Goal: Task Accomplishment & Management: Complete application form

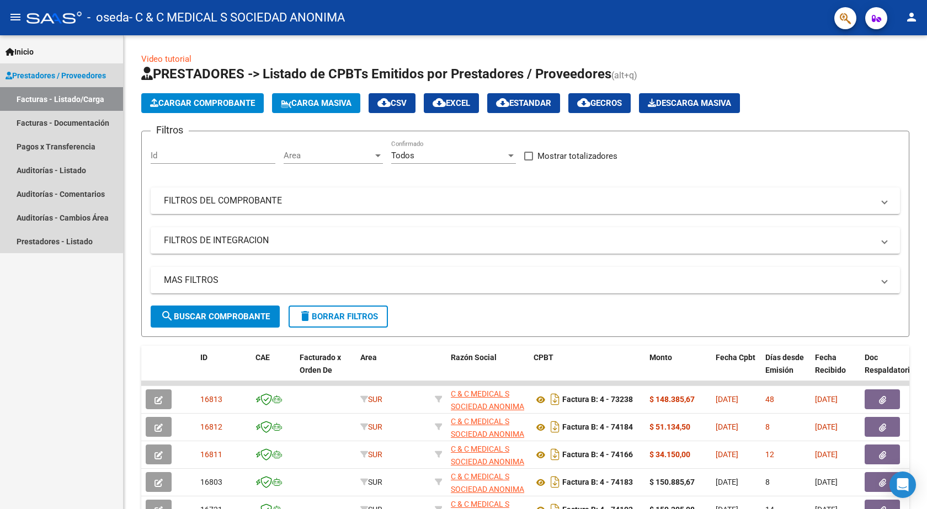
click at [46, 94] on link "Facturas - Listado/Carga" at bounding box center [61, 99] width 123 height 24
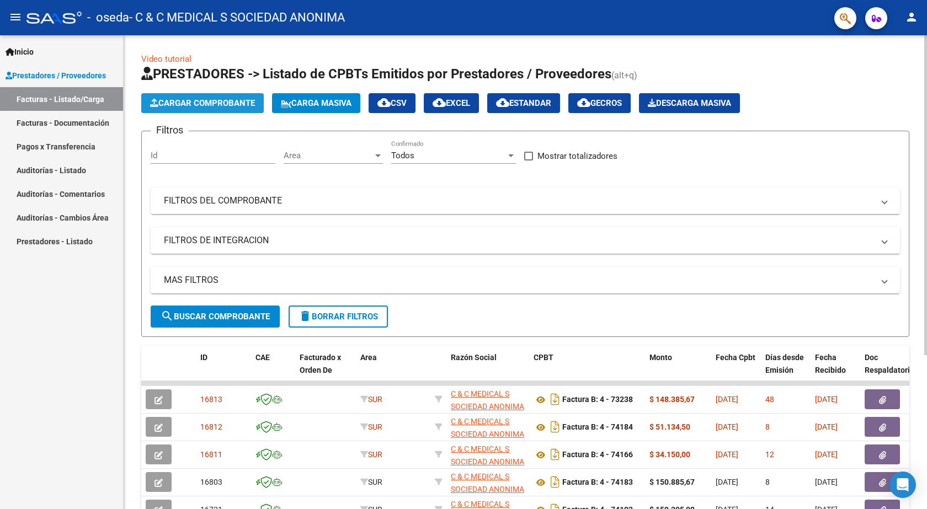
click at [189, 102] on span "Cargar Comprobante" at bounding box center [202, 103] width 105 height 10
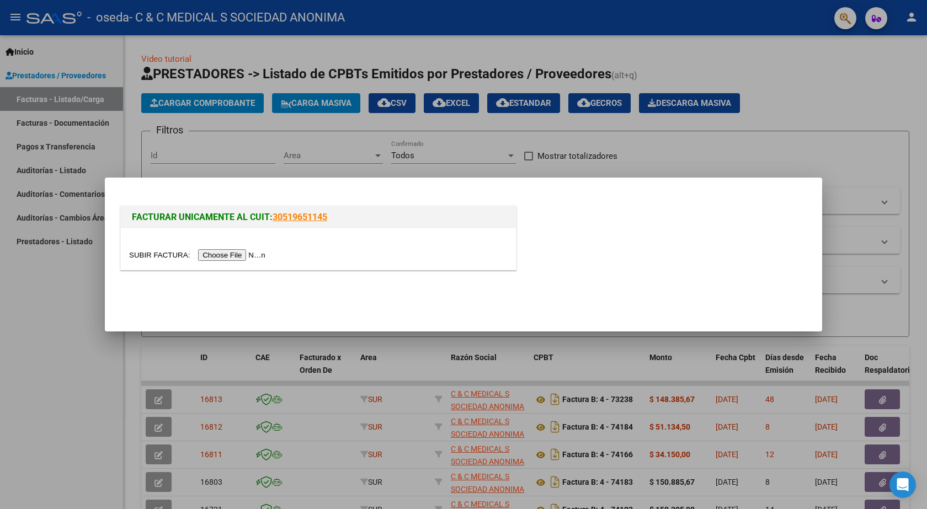
click at [231, 255] on input "file" at bounding box center [199, 255] width 140 height 12
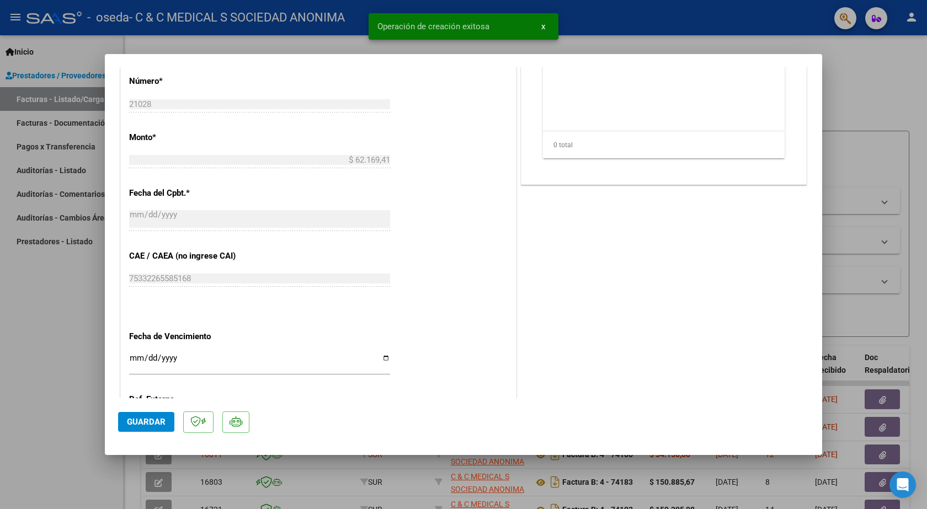
scroll to position [496, 0]
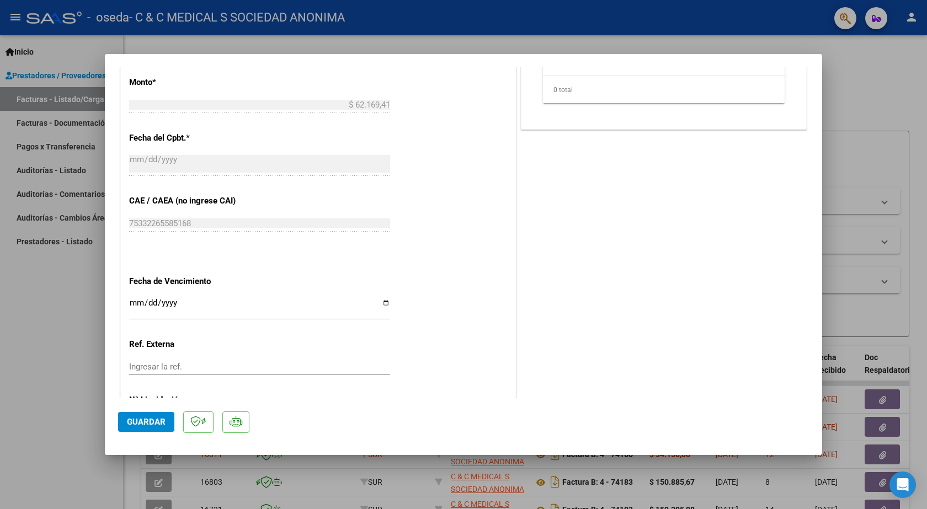
click at [129, 302] on div "CUIT * 30-70717470-2 Ingresar CUIT ANALISIS PRESTADOR C & C MEDICAL S SOCIEDAD …" at bounding box center [318, 89] width 395 height 719
drag, startPoint x: 129, startPoint y: 311, endPoint x: 132, endPoint y: 305, distance: 7.7
click at [130, 309] on div "CUIT * 30-70717470-2 Ingresar CUIT ANALISIS PRESTADOR C & C MEDICAL S SOCIEDAD …" at bounding box center [318, 89] width 395 height 719
click at [133, 302] on input "Ingresar la fecha" at bounding box center [259, 307] width 261 height 18
type input "[DATE]"
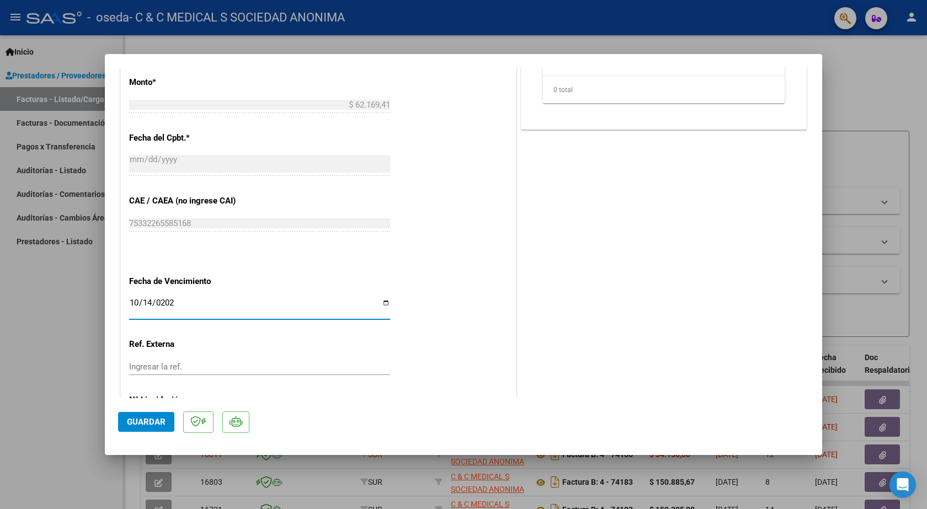
click at [173, 421] on button "Guardar" at bounding box center [146, 422] width 56 height 20
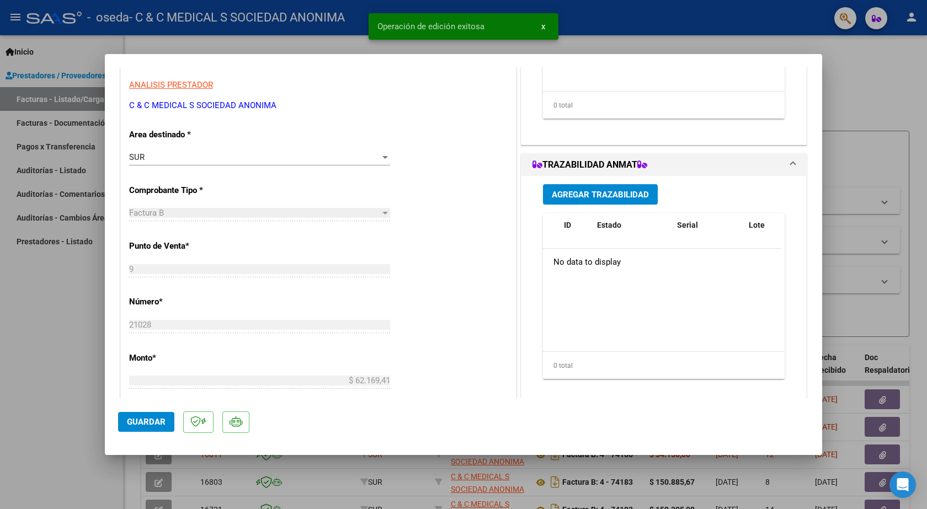
scroll to position [0, 0]
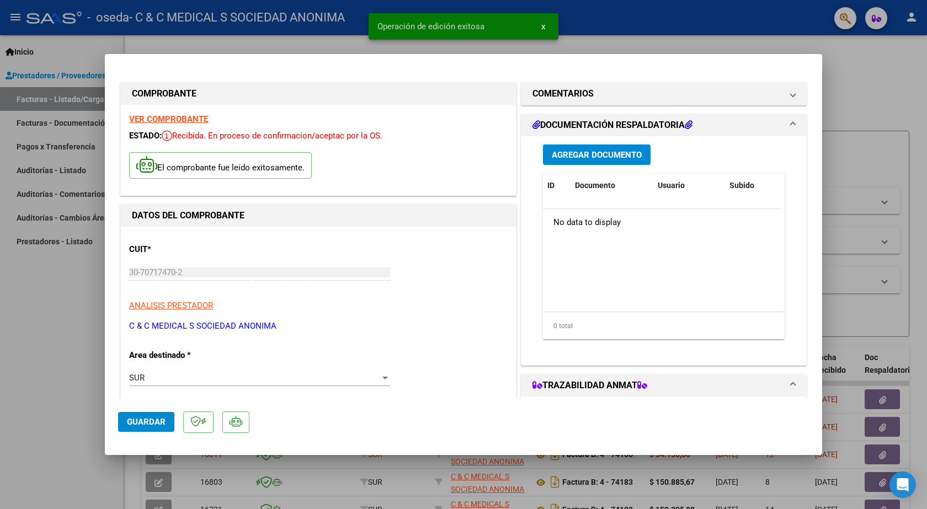
click at [601, 160] on button "Agregar Documento" at bounding box center [597, 155] width 108 height 20
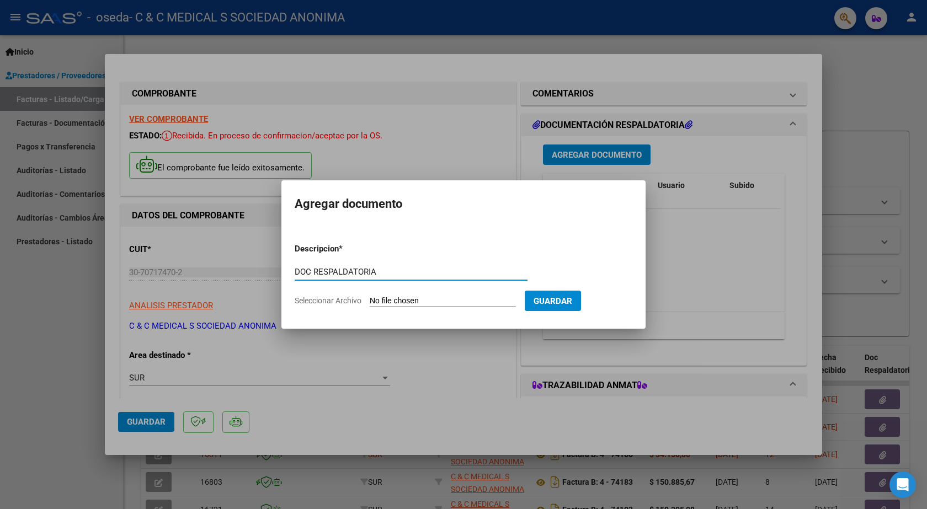
type input "DOC RESPALDATORIA"
click at [437, 297] on input "Seleccionar Archivo" at bounding box center [443, 301] width 146 height 10
type input "C:\fakepath\21028.PDF"
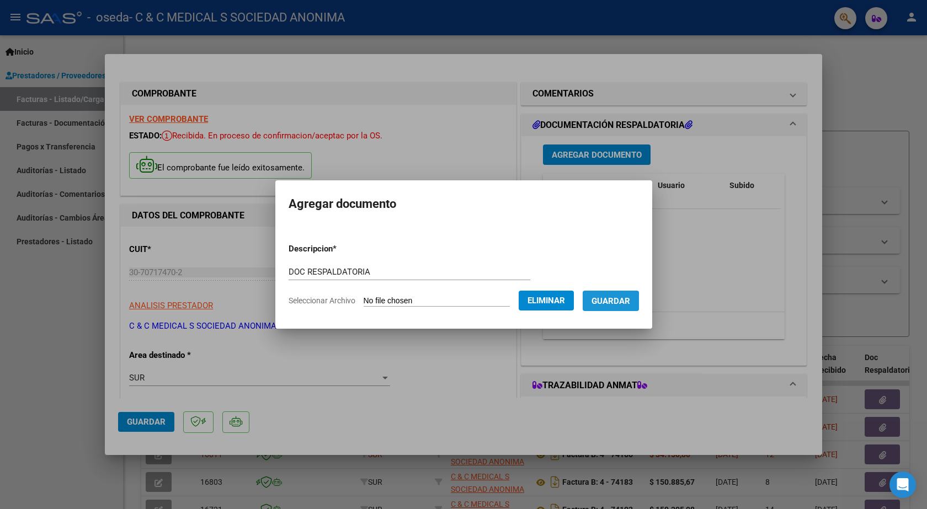
click at [620, 305] on span "Guardar" at bounding box center [610, 301] width 39 height 10
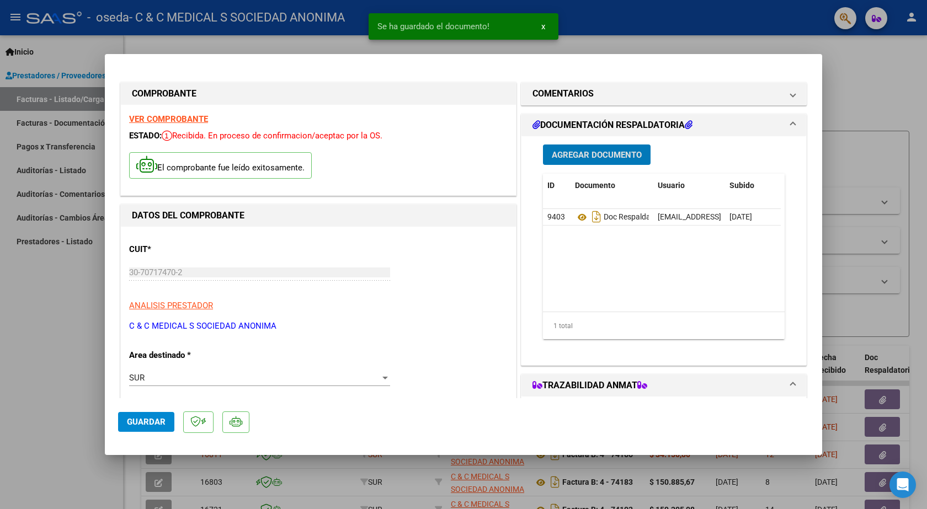
scroll to position [276, 0]
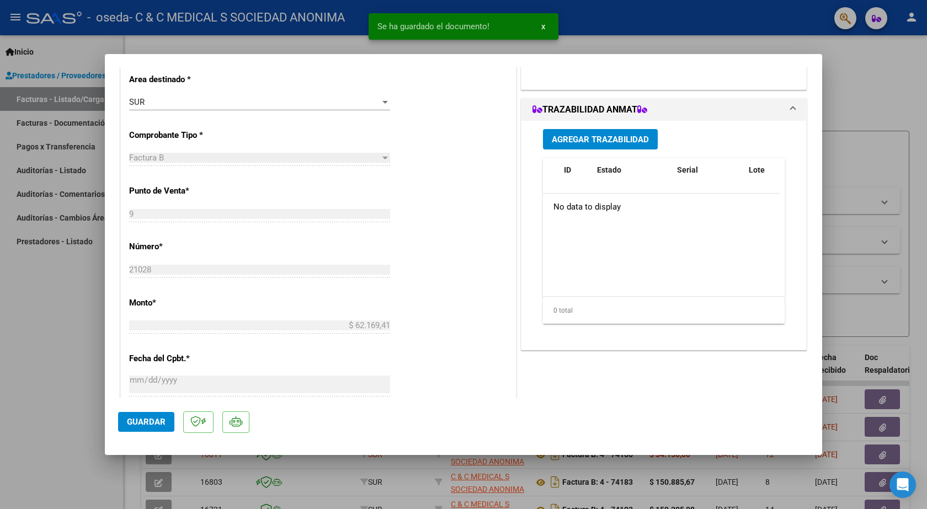
click at [585, 150] on div "Agregar Trazabilidad ID Estado Serial Lote C/ Rec Apellido Nombre DNI Medicamen…" at bounding box center [664, 231] width 258 height 220
click at [581, 142] on span "Agregar Trazabilidad" at bounding box center [600, 140] width 97 height 10
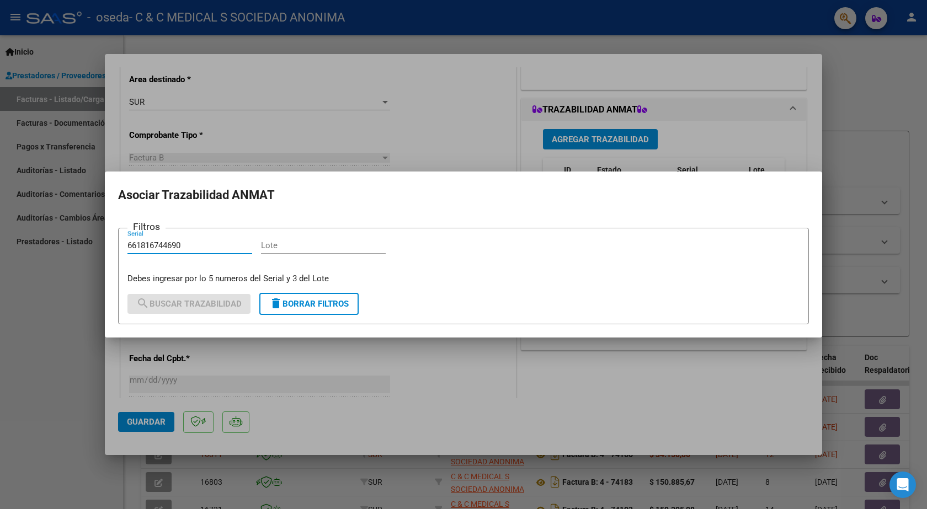
type input "661816744690"
click at [281, 249] on input "Lote" at bounding box center [323, 246] width 125 height 10
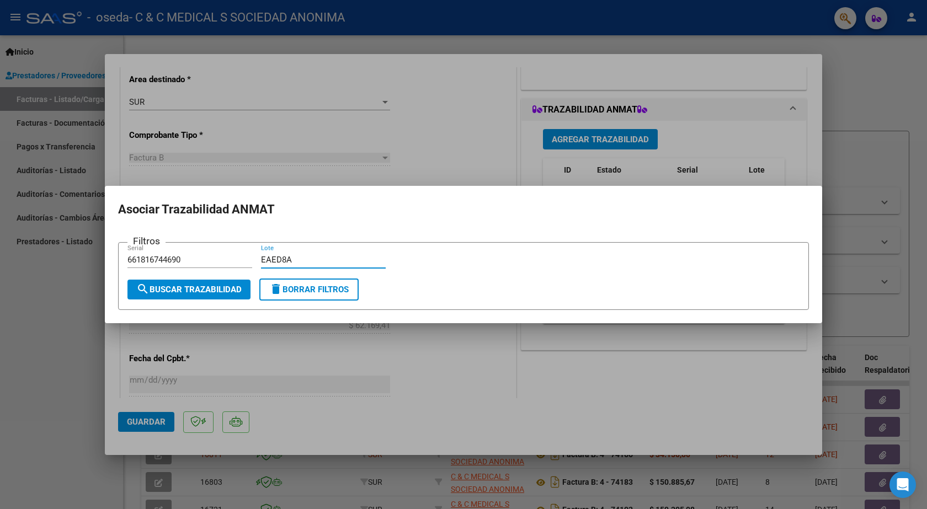
type input "EAED8A"
click at [233, 289] on span "search Buscar Trazabilidad" at bounding box center [188, 290] width 105 height 10
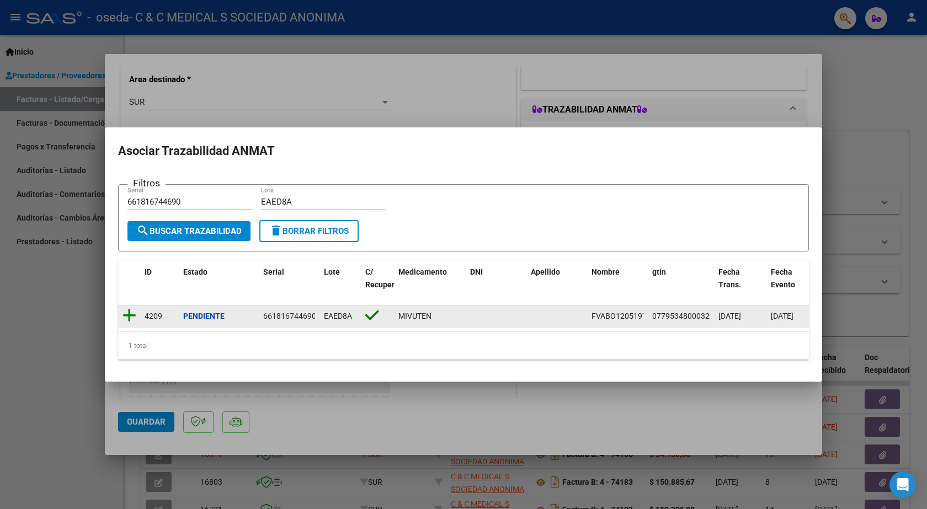
click at [125, 312] on icon at bounding box center [129, 315] width 14 height 15
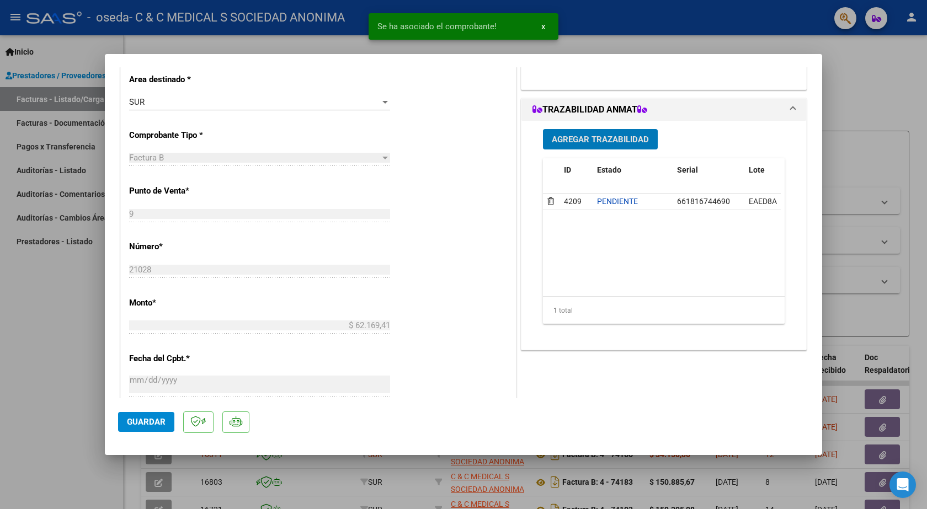
click at [610, 146] on button "Agregar Trazabilidad" at bounding box center [600, 139] width 115 height 20
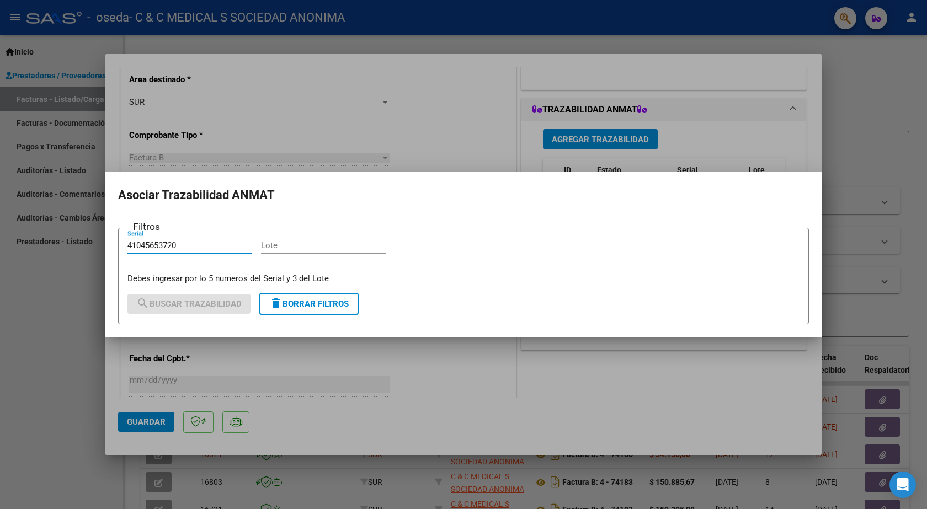
type input "41045653720"
click at [276, 243] on input "Lote" at bounding box center [323, 246] width 125 height 10
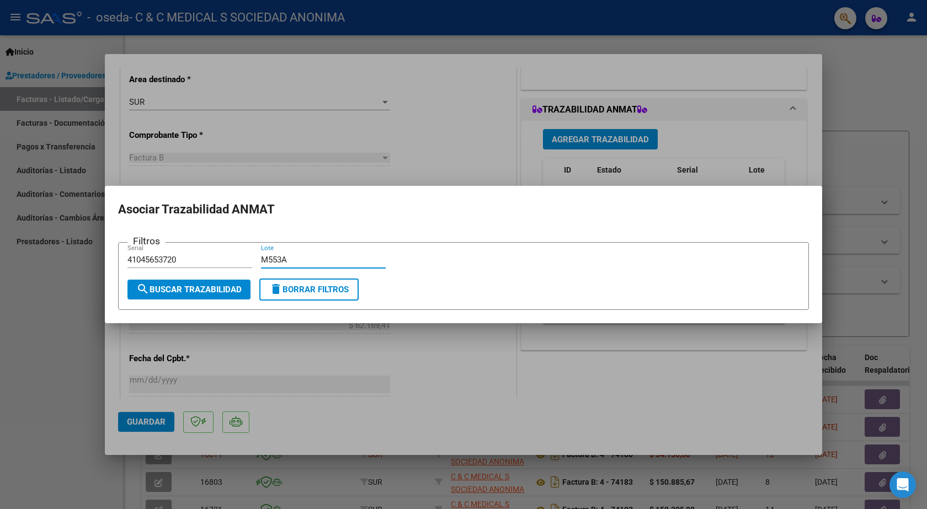
type input "M553A"
click at [226, 289] on span "search Buscar Trazabilidad" at bounding box center [188, 290] width 105 height 10
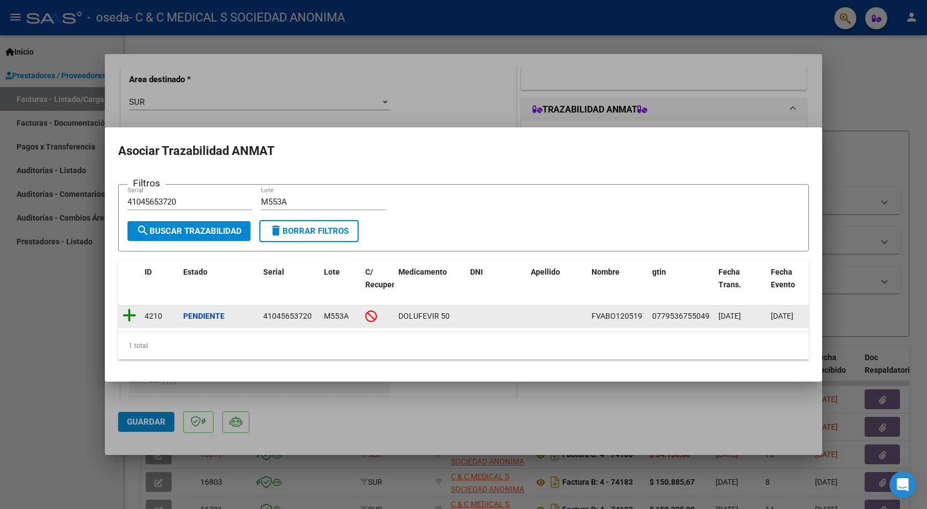
click at [129, 311] on icon at bounding box center [129, 315] width 14 height 15
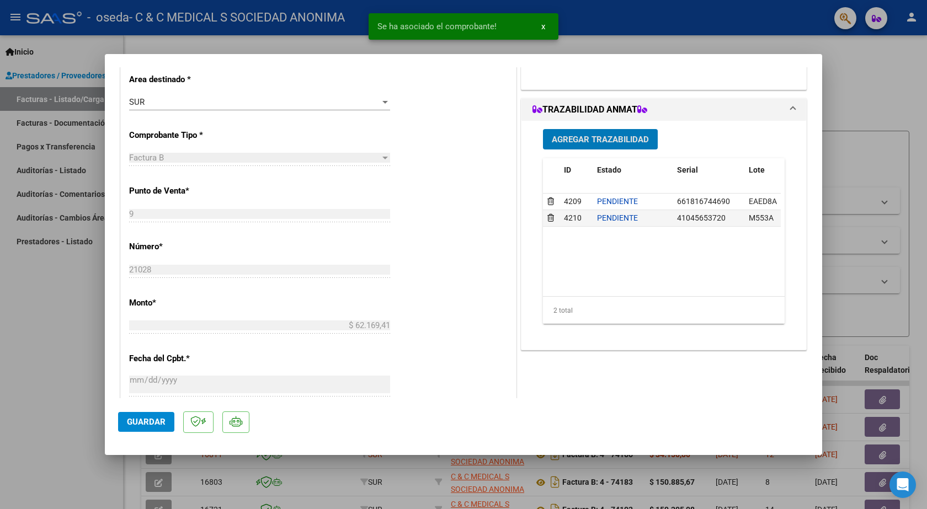
click at [154, 421] on span "Guardar" at bounding box center [146, 422] width 39 height 10
click at [63, 314] on div at bounding box center [463, 254] width 927 height 509
type input "$ 0,00"
